Goal: Task Accomplishment & Management: Manage account settings

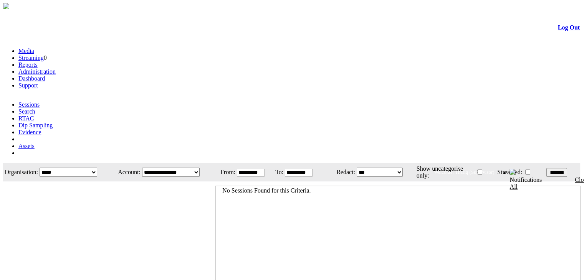
click at [56, 68] on link "Administration" at bounding box center [36, 71] width 37 height 7
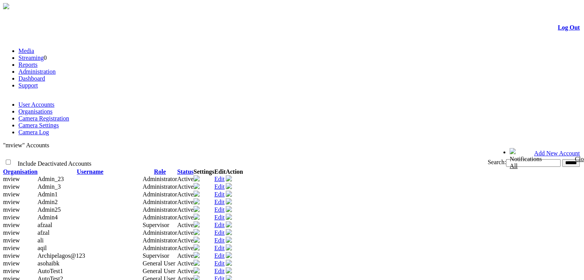
click at [53, 108] on link "Organisations" at bounding box center [35, 111] width 34 height 7
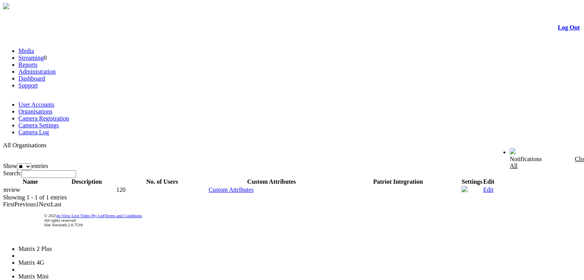
click at [78, 260] on li "Matrix 4G" at bounding box center [48, 263] width 60 height 7
click at [69, 115] on link "Camera Registration" at bounding box center [43, 118] width 51 height 7
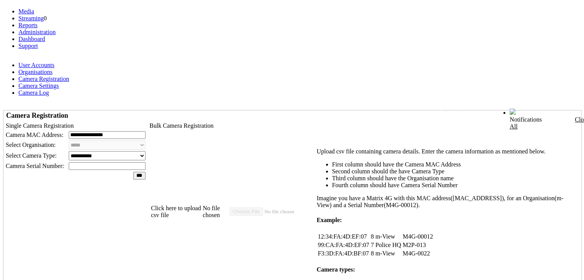
scroll to position [77, 0]
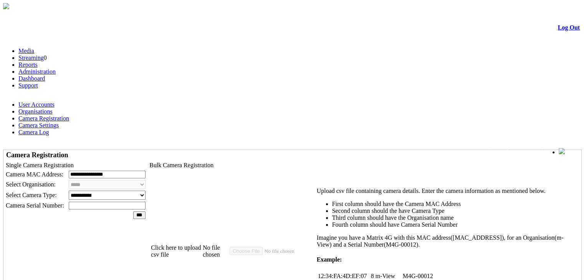
click at [147, 160] on td "**********" at bounding box center [75, 259] width 143 height 198
click at [59, 122] on link "Camera Settings" at bounding box center [38, 125] width 40 height 7
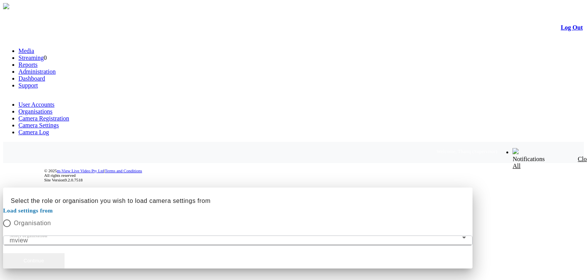
click at [65, 253] on button "Continue" at bounding box center [33, 260] width 61 height 15
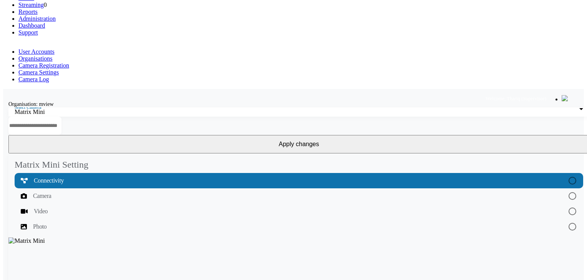
scroll to position [115, 0]
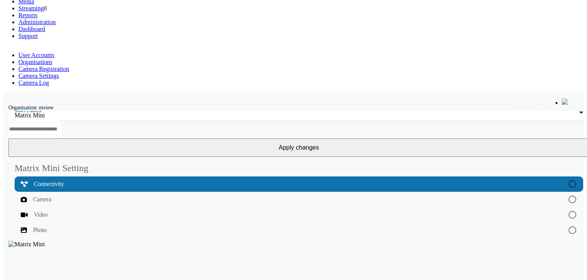
scroll to position [0, 0]
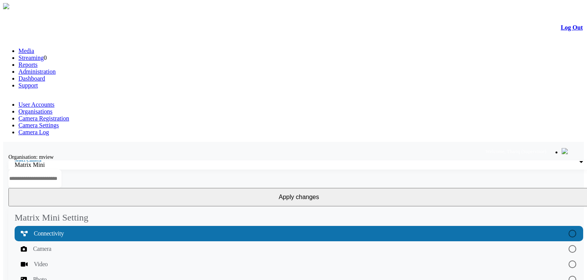
click at [109, 162] on div "Matrix Mini" at bounding box center [297, 165] width 564 height 7
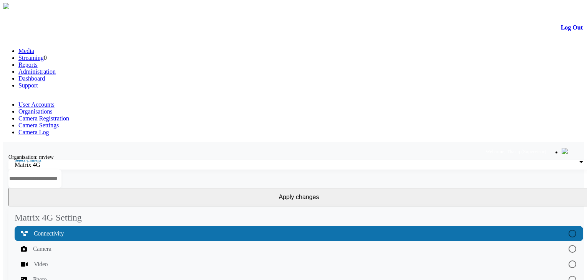
scroll to position [115, 0]
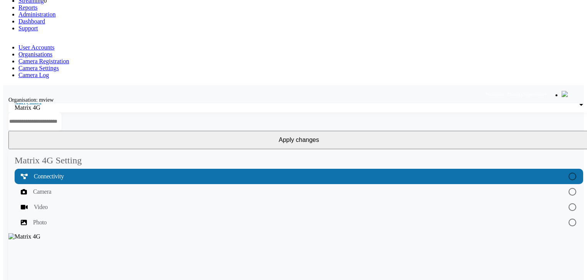
scroll to position [0, 0]
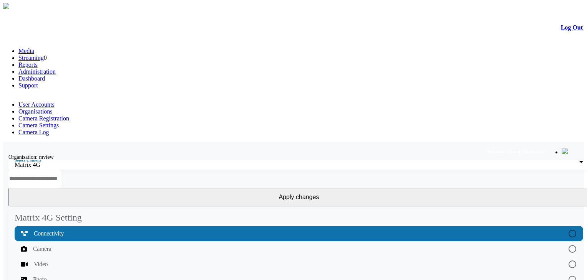
click at [102, 162] on div "Matrix 4G" at bounding box center [297, 165] width 564 height 7
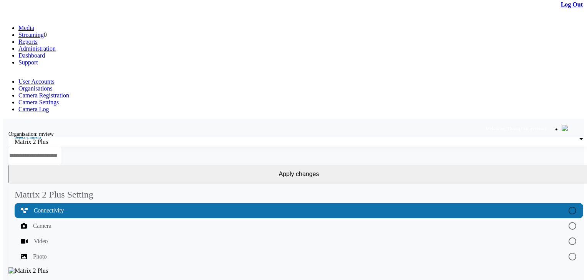
scroll to position [115, 0]
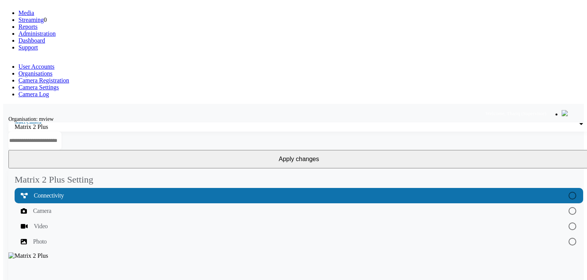
scroll to position [0, 0]
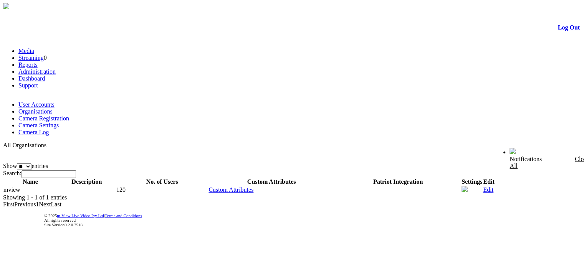
click at [69, 115] on link "Camera Registration" at bounding box center [43, 118] width 51 height 7
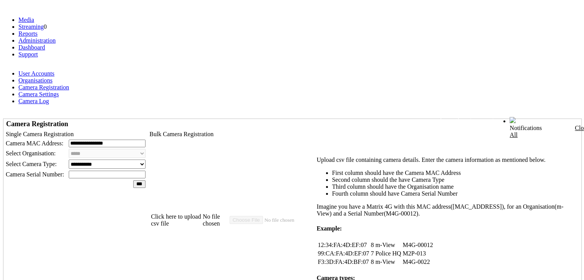
scroll to position [77, 0]
